Goal: Task Accomplishment & Management: Manage account settings

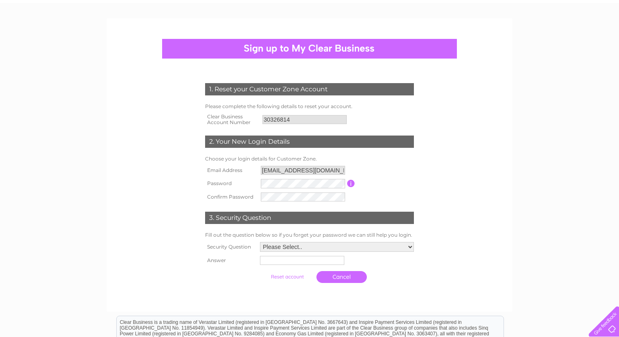
scroll to position [47, 0]
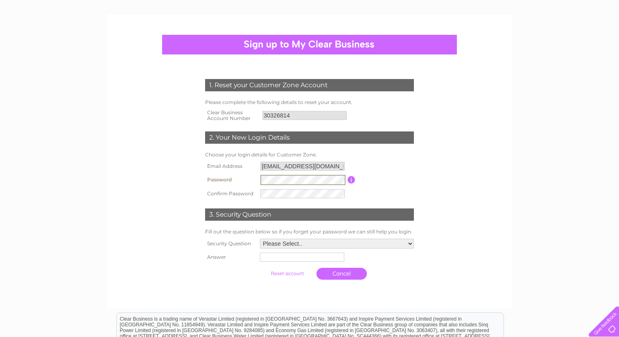
click at [247, 178] on tr "Password Password must be at least 6 characters long" at bounding box center [309, 180] width 213 height 14
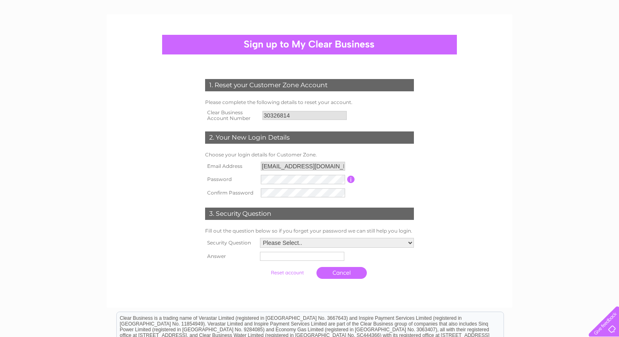
click at [351, 178] on input "button" at bounding box center [351, 179] width 8 height 7
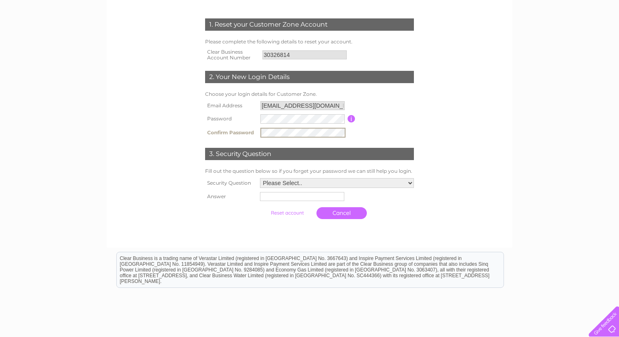
scroll to position [120, 0]
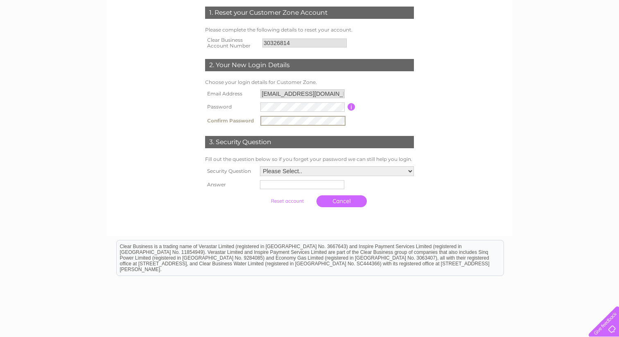
click at [314, 172] on select "Please Select.. In what town or city was your first job? In what town or city d…" at bounding box center [337, 171] width 154 height 10
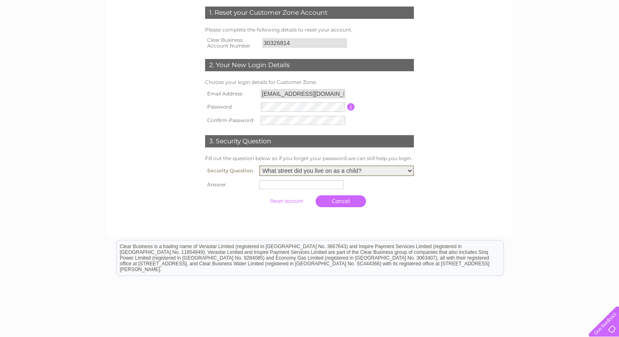
click at [259, 166] on select "Please Select.. In what town or city was your first job? In what town or city d…" at bounding box center [336, 170] width 155 height 11
click at [319, 172] on select "Please Select.. In what town or city was your first job? In what town or city d…" at bounding box center [336, 170] width 155 height 11
select select "5"
click at [259, 166] on select "Please Select.. In what town or city was your first job? In what town or city d…" at bounding box center [336, 170] width 155 height 11
click at [309, 187] on input "text" at bounding box center [301, 184] width 84 height 9
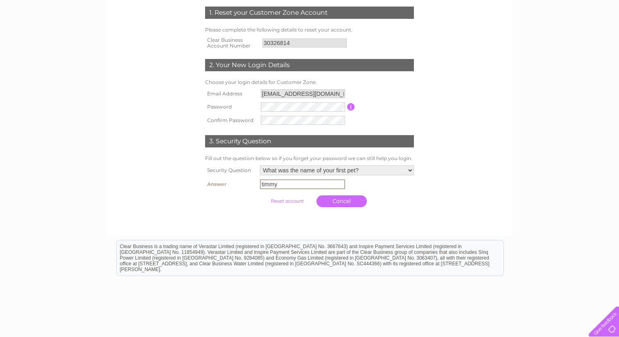
type input "timmy"
click at [262, 195] on input "submit" at bounding box center [287, 200] width 50 height 11
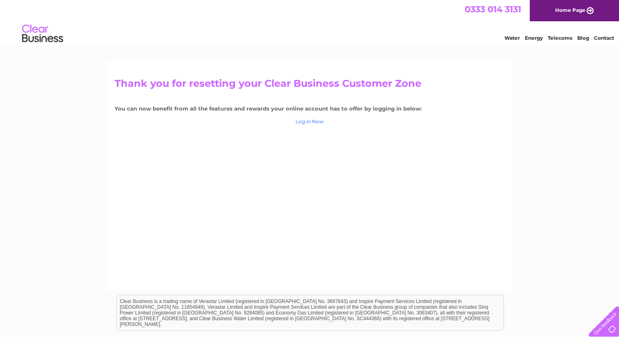
click at [314, 121] on link "Log in Now" at bounding box center [310, 121] width 28 height 6
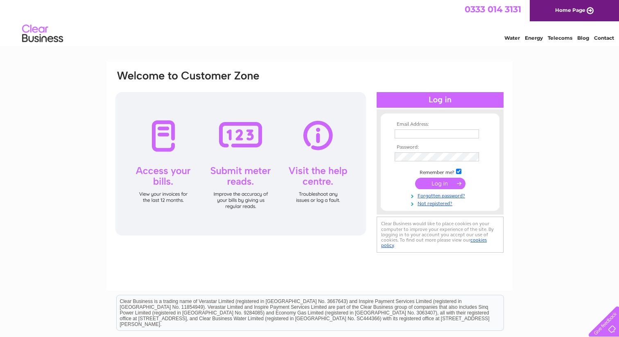
type input "[EMAIL_ADDRESS][DOMAIN_NAME]"
click at [444, 182] on input "submit" at bounding box center [440, 183] width 50 height 11
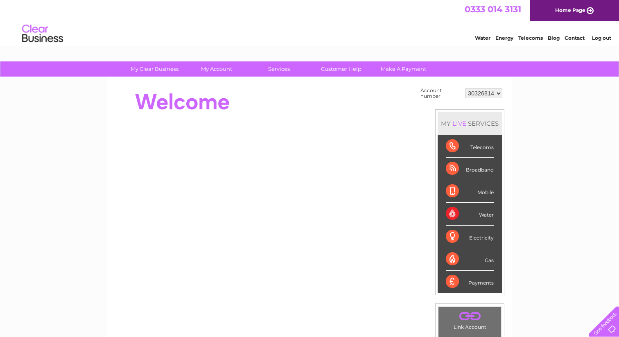
click at [454, 214] on div "Water" at bounding box center [470, 214] width 48 height 23
click at [485, 216] on div "Water" at bounding box center [470, 214] width 48 height 23
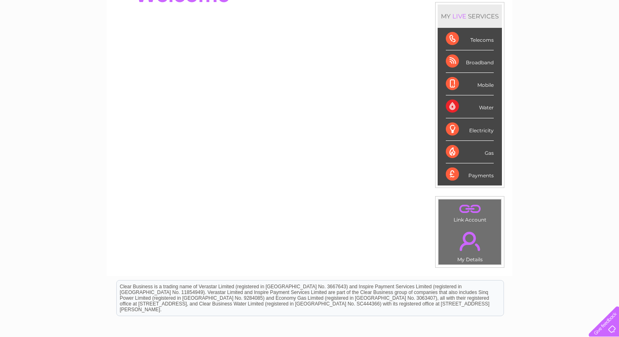
scroll to position [116, 0]
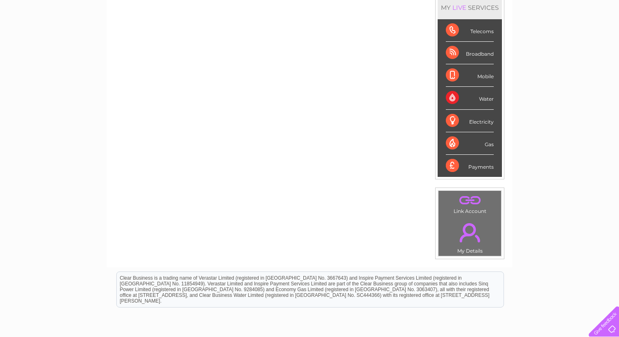
click at [472, 232] on link "." at bounding box center [469, 232] width 59 height 29
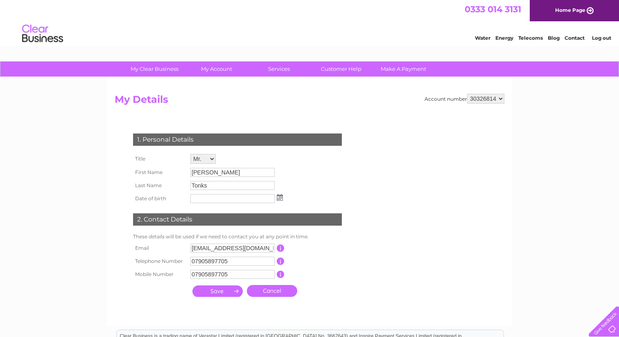
click at [206, 172] on input "[PERSON_NAME]" at bounding box center [232, 172] width 84 height 9
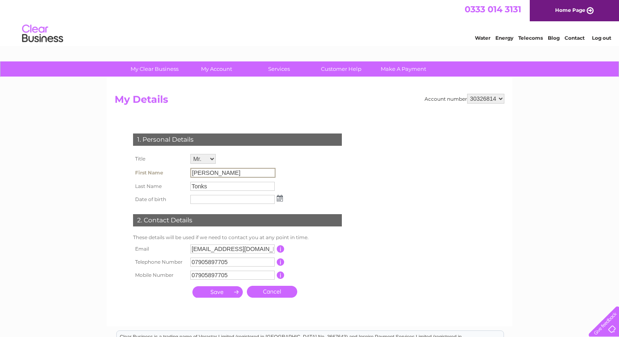
click at [205, 173] on input "[PERSON_NAME]" at bounding box center [232, 173] width 85 height 10
click at [211, 157] on select "Mr Mrs Ms Miss Dr Rev Prof Other Mr." at bounding box center [202, 159] width 25 height 10
select select "Mrs"
click at [190, 154] on select "Mr Mrs Ms Miss Dr Rev Prof Other Mr." at bounding box center [203, 159] width 26 height 11
click at [209, 171] on input "Jane" at bounding box center [232, 173] width 85 height 10
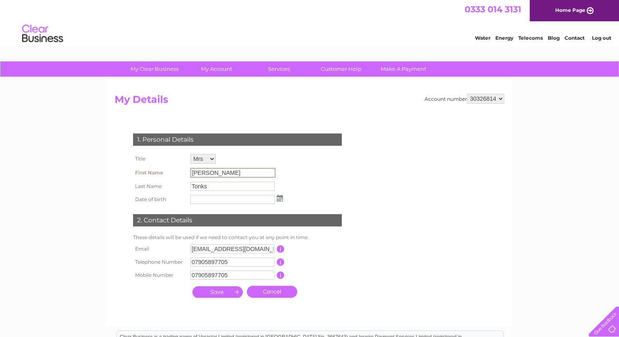
click at [209, 174] on input "Jane" at bounding box center [232, 173] width 85 height 10
drag, startPoint x: 208, startPoint y: 174, endPoint x: 192, endPoint y: 174, distance: 16.0
click at [192, 174] on input "Jane" at bounding box center [232, 173] width 85 height 10
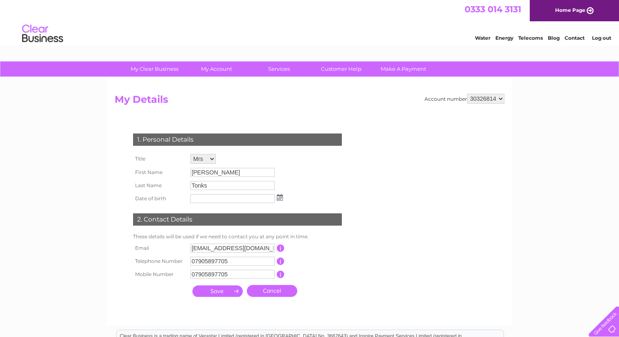
click at [325, 194] on div "1. Personal Details Title Mr Mrs Ms Miss Dr Rev Prof Other Mr. First Name Jane …" at bounding box center [239, 213] width 249 height 176
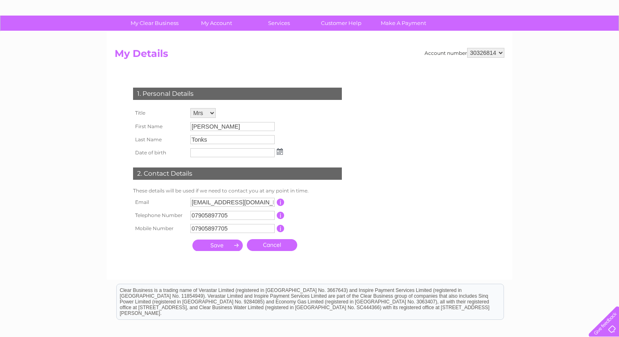
scroll to position [47, 0]
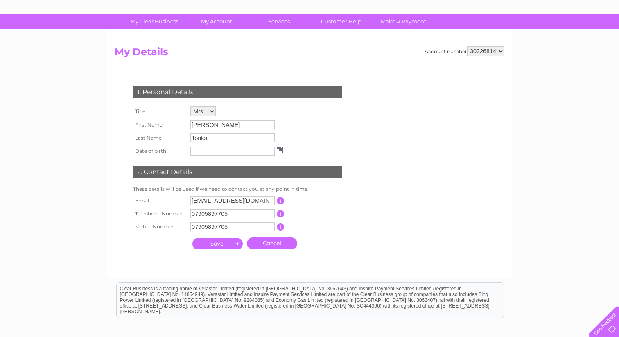
click at [279, 150] on img at bounding box center [280, 150] width 6 height 7
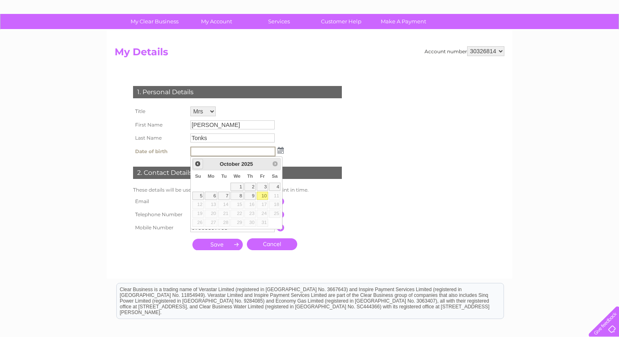
click at [199, 162] on span "Prev" at bounding box center [197, 163] width 7 height 7
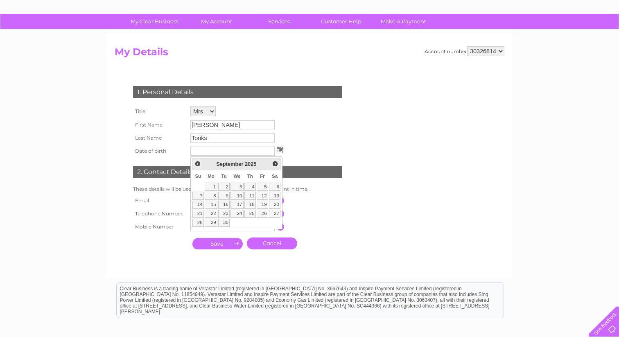
click at [199, 162] on span "Prev" at bounding box center [197, 163] width 7 height 7
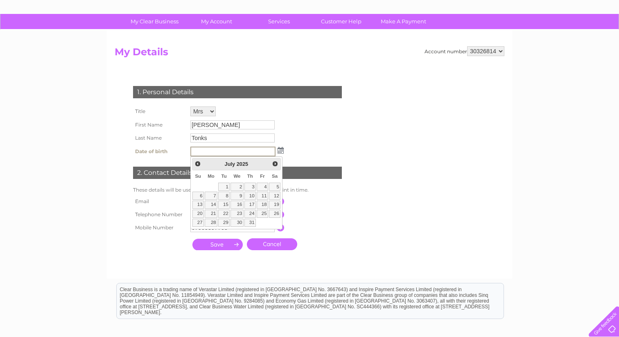
click at [390, 144] on form "Account number 30326814 My Details 1. Personal Details Title Mr Mrs Ms Miss Dr …" at bounding box center [310, 158] width 390 height 224
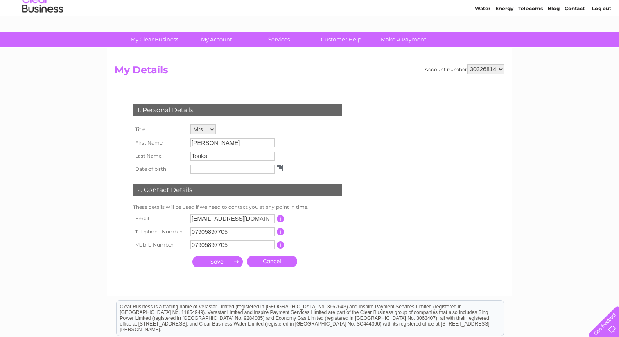
scroll to position [0, 0]
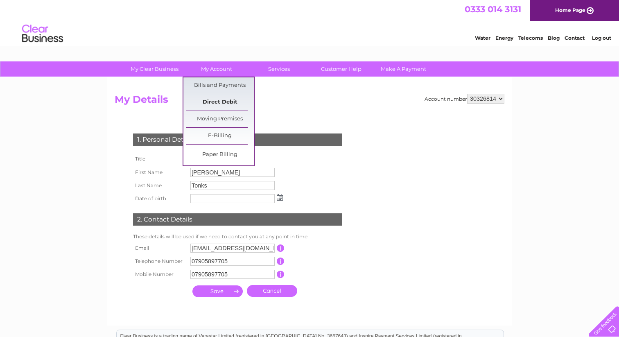
click at [226, 102] on link "Direct Debit" at bounding box center [220, 102] width 68 height 16
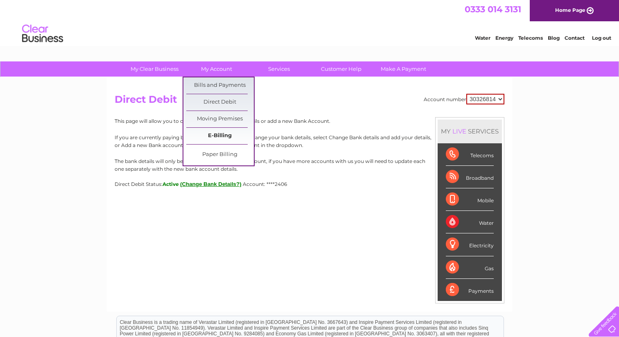
click at [219, 133] on link "E-Billing" at bounding box center [220, 136] width 68 height 16
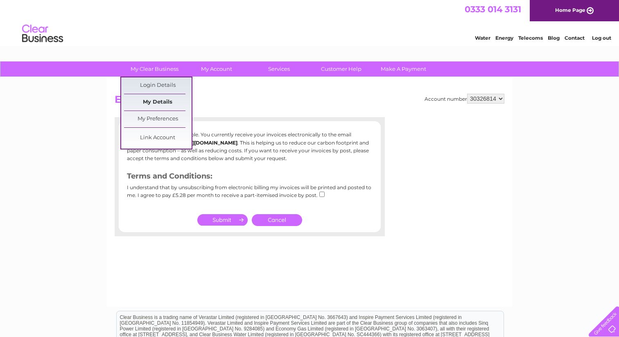
click at [165, 101] on link "My Details" at bounding box center [158, 102] width 68 height 16
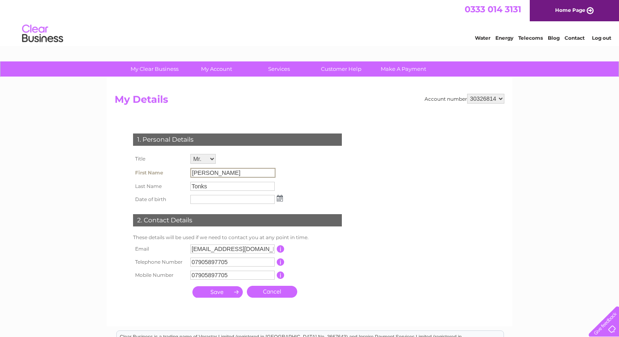
click at [209, 172] on input "[PERSON_NAME]" at bounding box center [232, 173] width 85 height 10
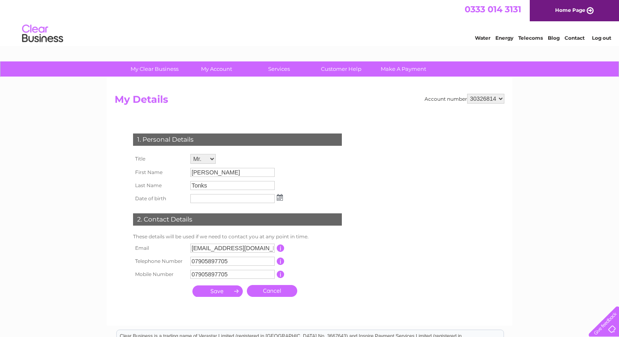
click at [605, 38] on link "Log out" at bounding box center [601, 38] width 19 height 6
